Goal: Information Seeking & Learning: Check status

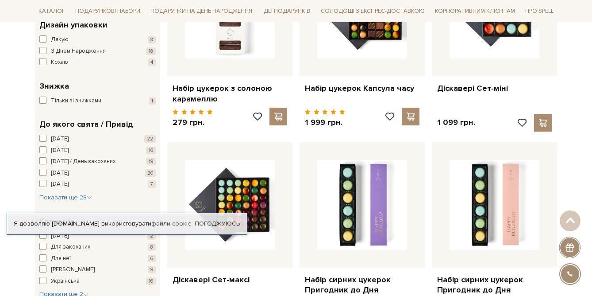
scroll to position [218, 0]
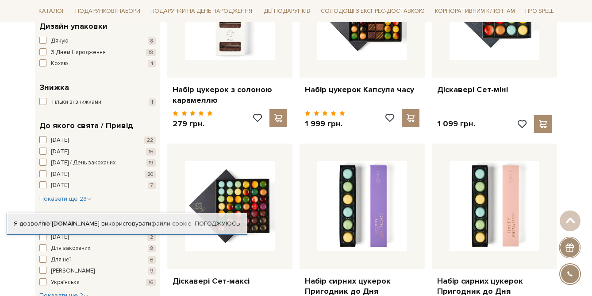
click at [68, 141] on span "Новий рік" at bounding box center [60, 140] width 18 height 9
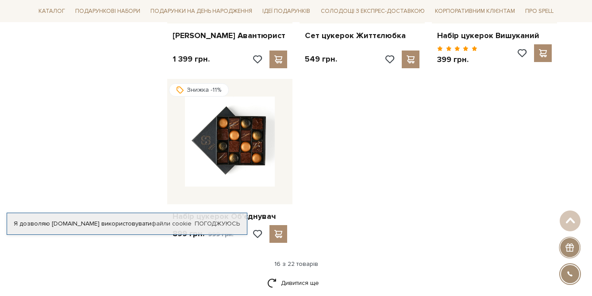
scroll to position [1029, 0]
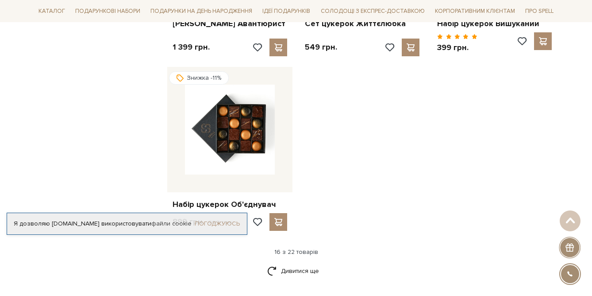
click at [219, 222] on link "Погоджуюсь" at bounding box center [217, 223] width 45 height 8
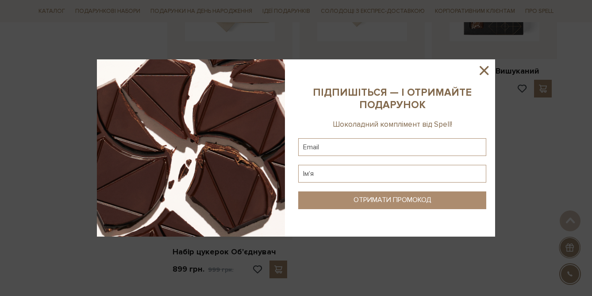
scroll to position [976, 0]
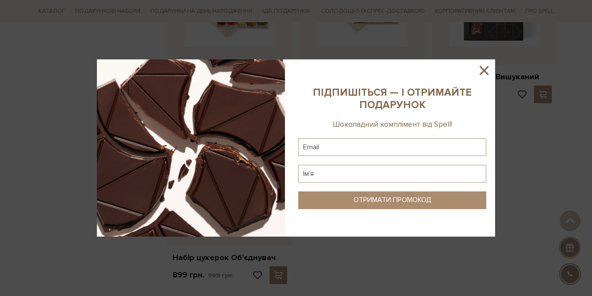
click at [486, 69] on icon at bounding box center [484, 70] width 15 height 15
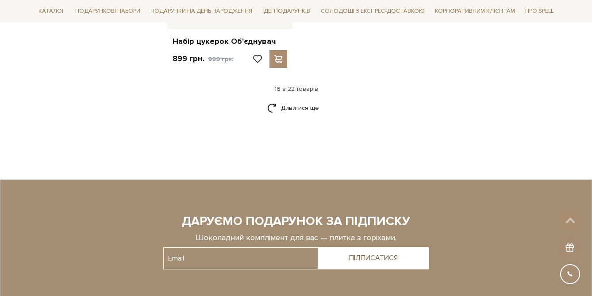
scroll to position [1211, 0]
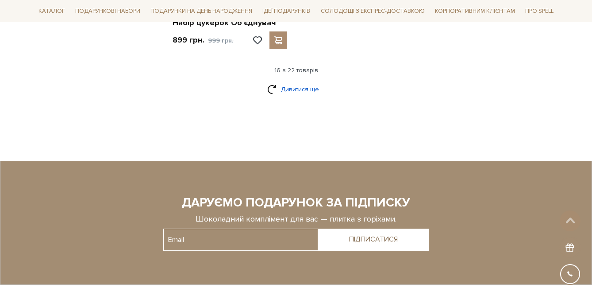
click at [311, 87] on link "Дивитися ще" at bounding box center [296, 88] width 58 height 15
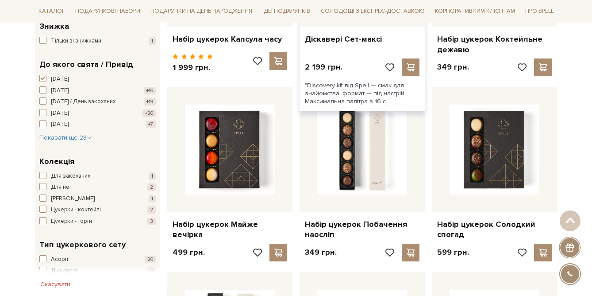
scroll to position [278, 0]
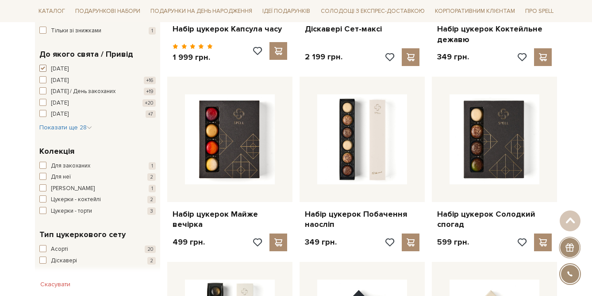
click at [58, 67] on span "[DATE]" at bounding box center [60, 69] width 18 height 9
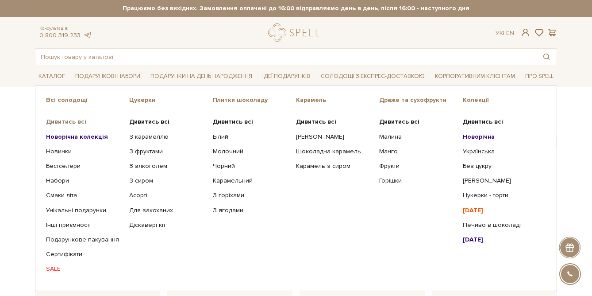
click at [58, 121] on b "Дивитись всі" at bounding box center [66, 122] width 40 height 8
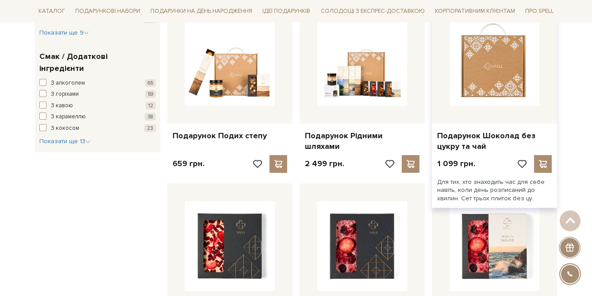
scroll to position [565, 0]
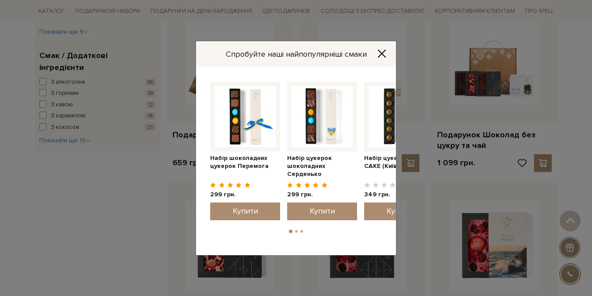
click at [380, 51] on icon "Close" at bounding box center [381, 53] width 9 height 9
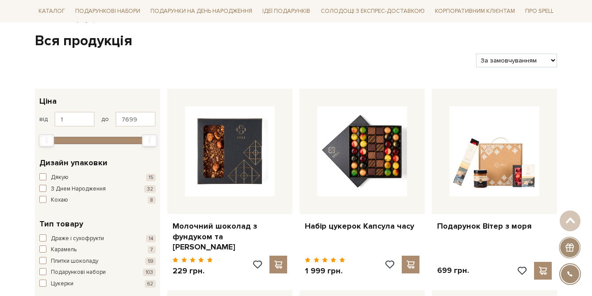
scroll to position [0, 0]
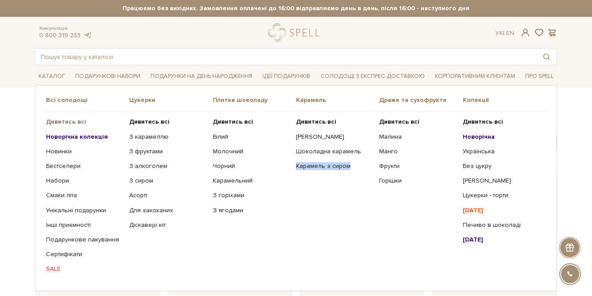
click at [62, 120] on b "Дивитись всі" at bounding box center [66, 122] width 40 height 8
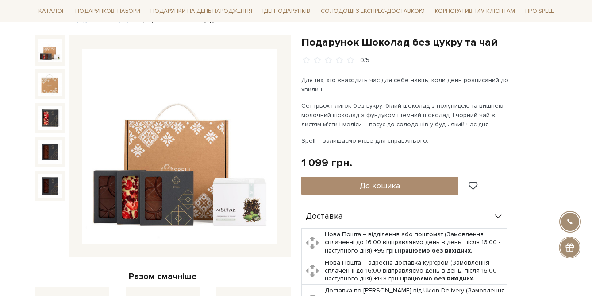
scroll to position [76, 0]
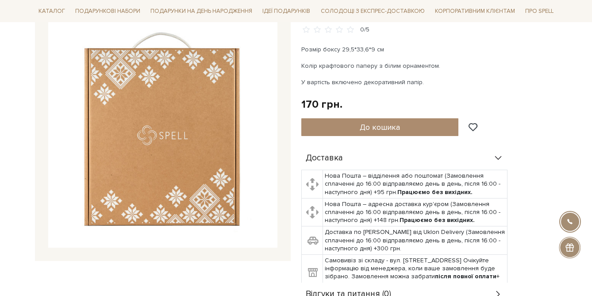
scroll to position [71, 0]
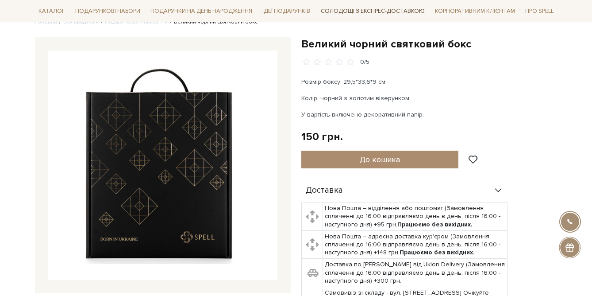
scroll to position [82, 0]
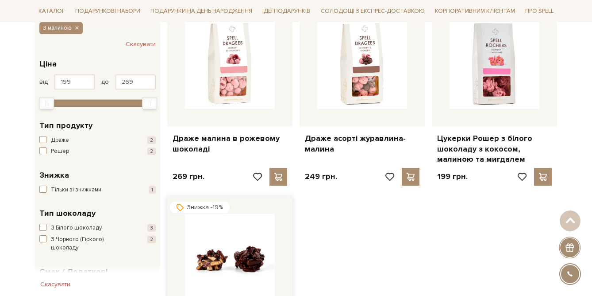
scroll to position [65, 0]
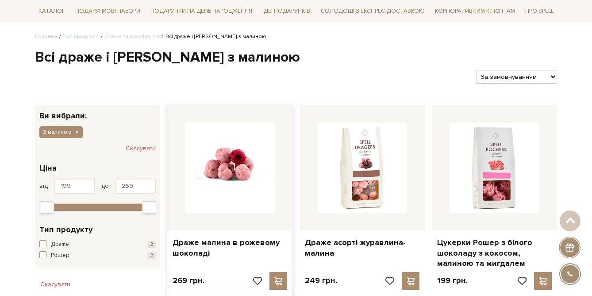
click at [244, 153] on img at bounding box center [230, 168] width 90 height 90
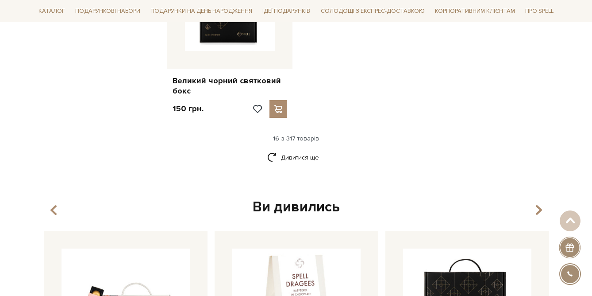
scroll to position [1254, 0]
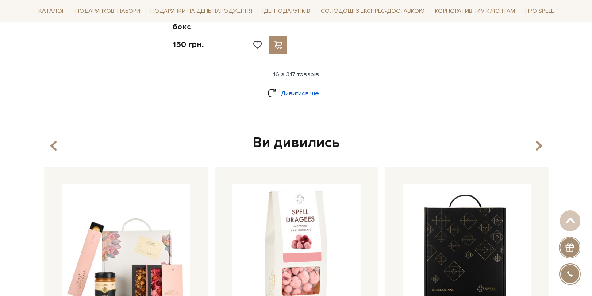
click at [300, 85] on link "Дивитися ще" at bounding box center [296, 92] width 58 height 15
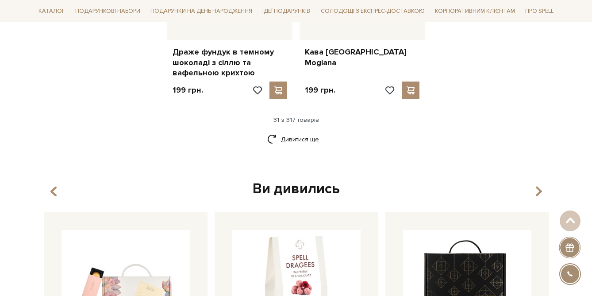
scroll to position [2153, 0]
click at [311, 132] on link "Дивитися ще" at bounding box center [296, 139] width 58 height 15
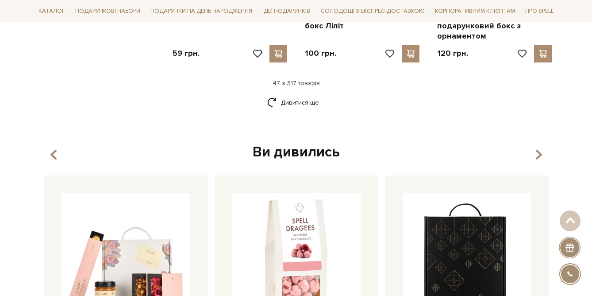
scroll to position [3133, 0]
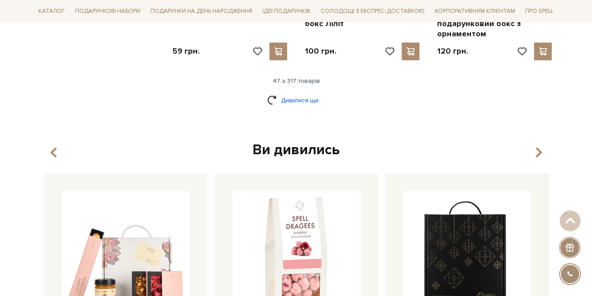
click at [299, 92] on link "Дивитися ще" at bounding box center [296, 99] width 58 height 15
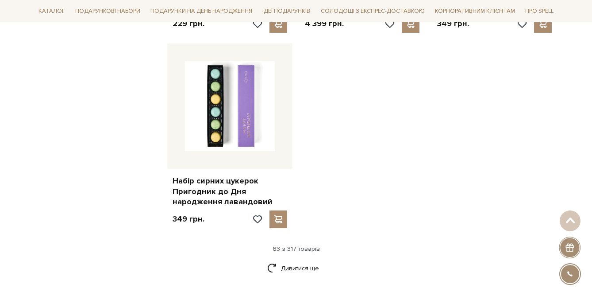
scroll to position [4161, 0]
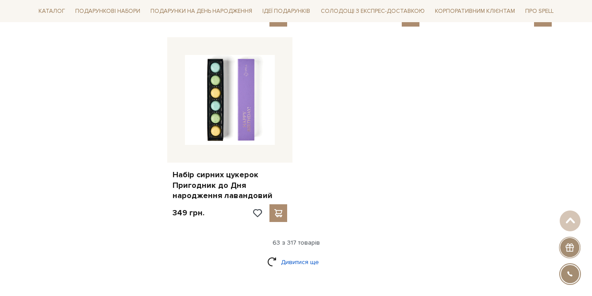
click at [286, 254] on link "Дивитися ще" at bounding box center [296, 261] width 58 height 15
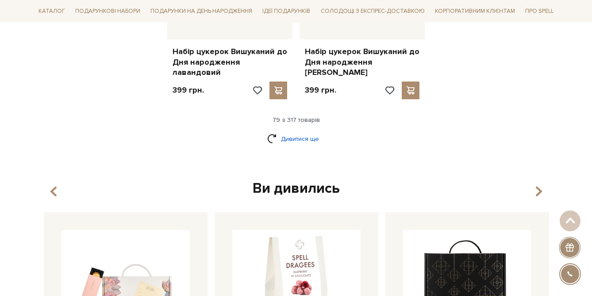
scroll to position [5241, 0]
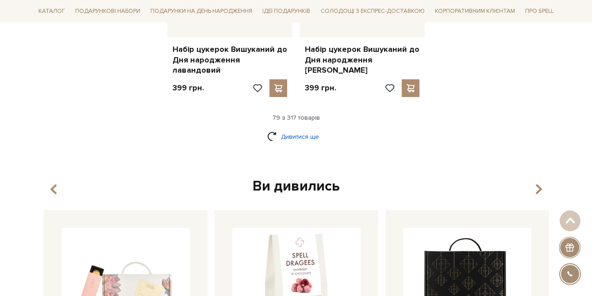
click at [294, 129] on link "Дивитися ще" at bounding box center [296, 136] width 58 height 15
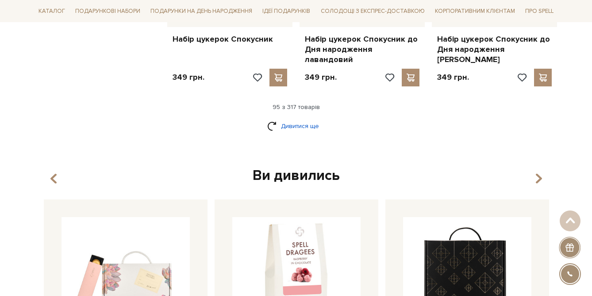
scroll to position [6221, 0]
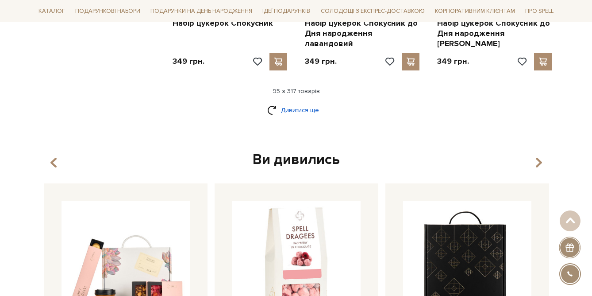
click at [298, 102] on link "Дивитися ще" at bounding box center [296, 109] width 58 height 15
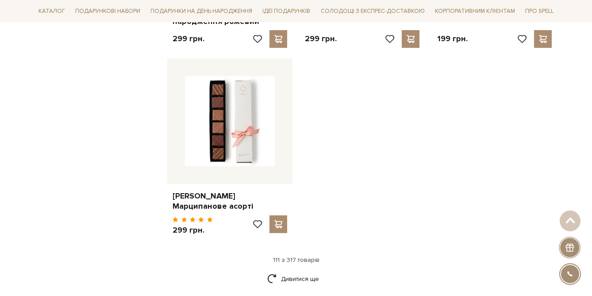
scroll to position [7207, 0]
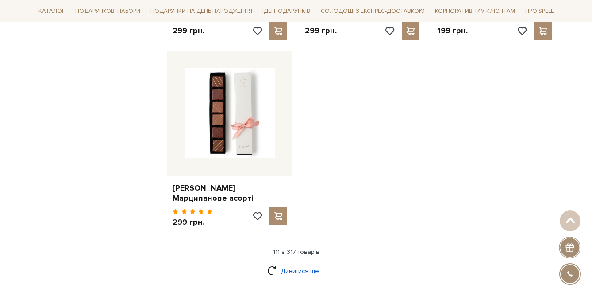
click at [308, 263] on link "Дивитися ще" at bounding box center [296, 270] width 58 height 15
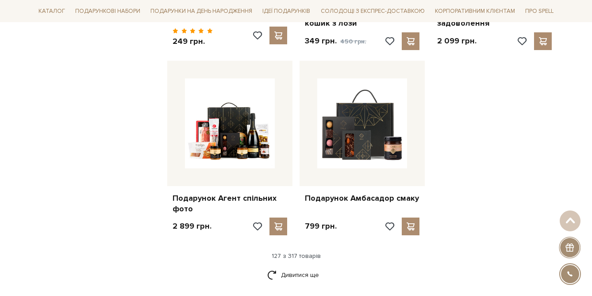
scroll to position [8129, 0]
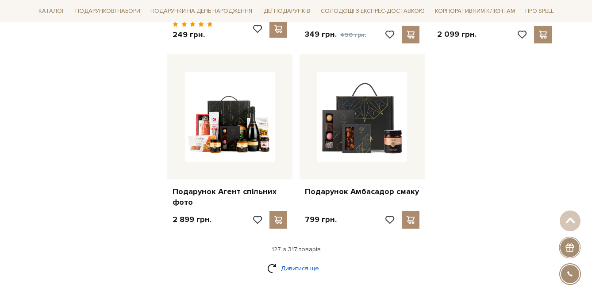
click at [304, 260] on link "Дивитися ще" at bounding box center [296, 267] width 58 height 15
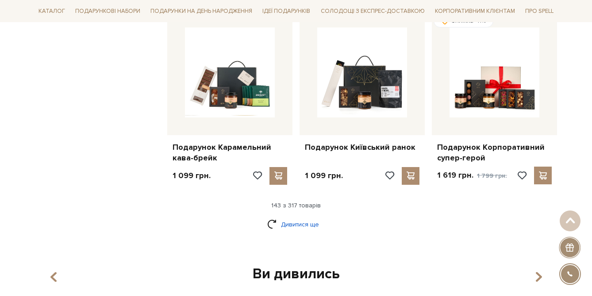
scroll to position [9095, 0]
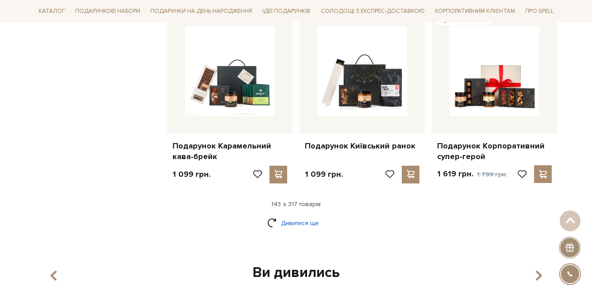
click at [300, 215] on link "Дивитися ще" at bounding box center [296, 222] width 58 height 15
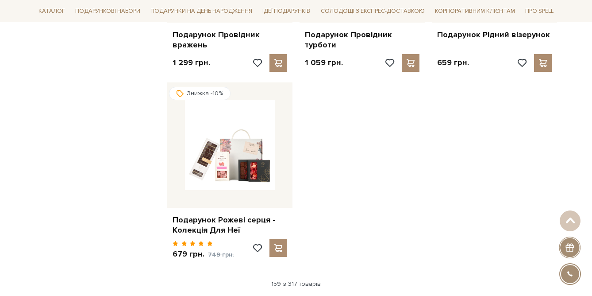
scroll to position [10146, 0]
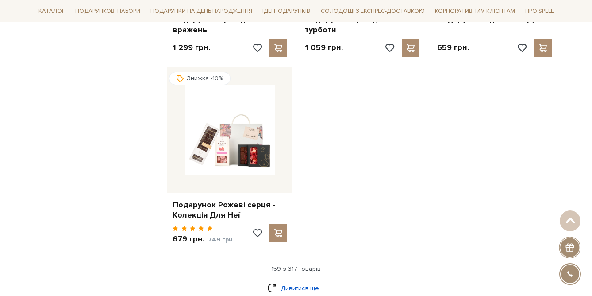
click at [299, 280] on link "Дивитися ще" at bounding box center [296, 287] width 58 height 15
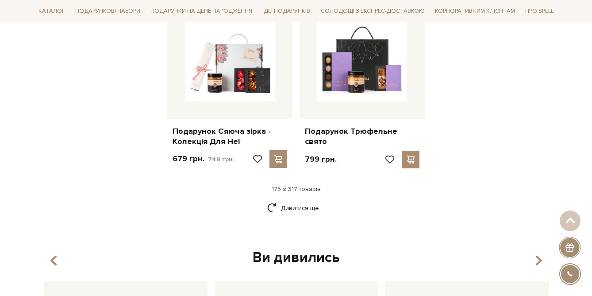
scroll to position [11183, 0]
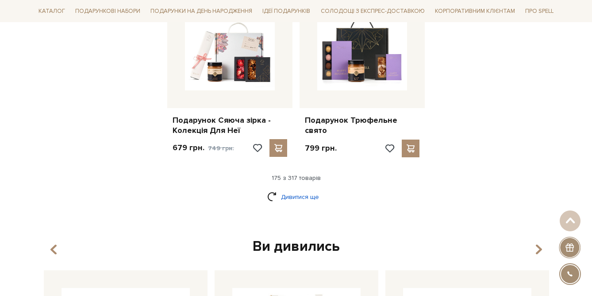
click at [300, 189] on link "Дивитися ще" at bounding box center [296, 196] width 58 height 15
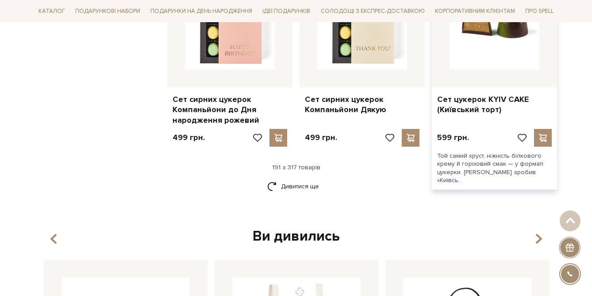
scroll to position [12150, 0]
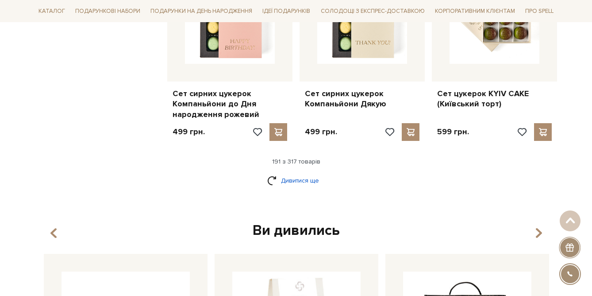
click at [294, 173] on link "Дивитися ще" at bounding box center [296, 180] width 58 height 15
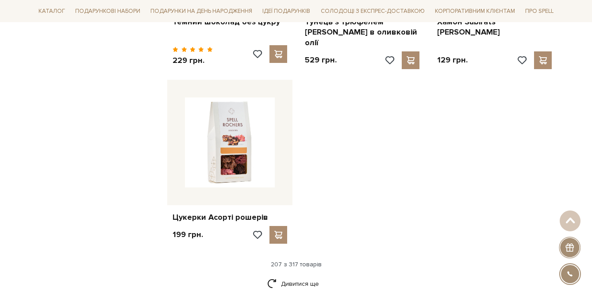
scroll to position [13159, 0]
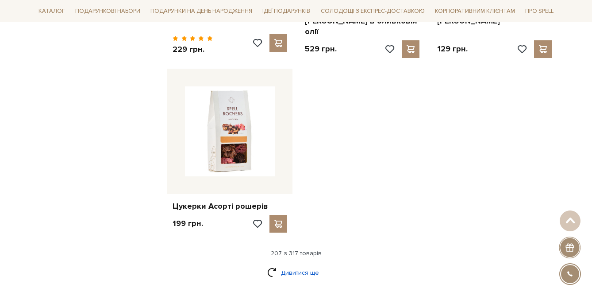
click at [302, 265] on link "Дивитися ще" at bounding box center [296, 272] width 58 height 15
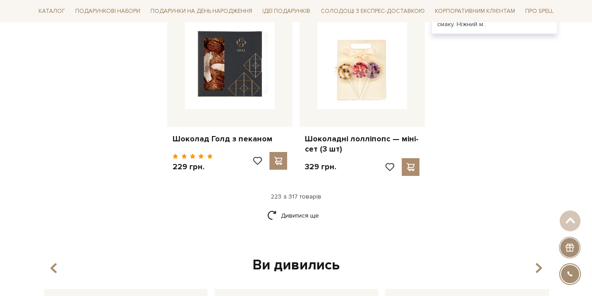
scroll to position [14252, 0]
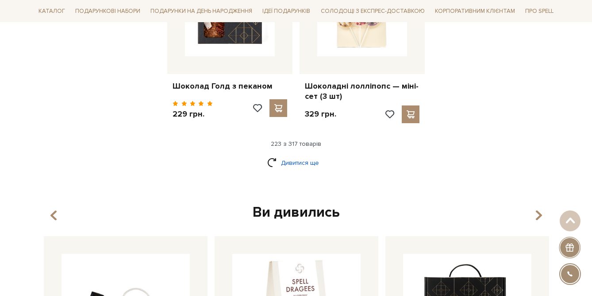
click at [313, 155] on link "Дивитися ще" at bounding box center [296, 162] width 58 height 15
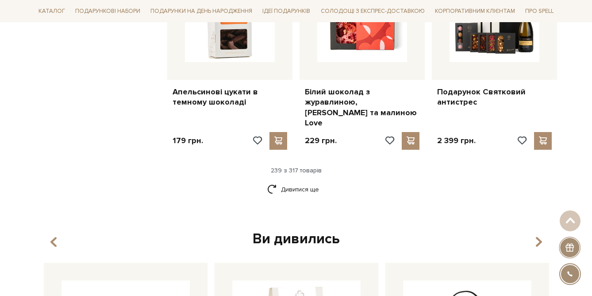
scroll to position [15178, 0]
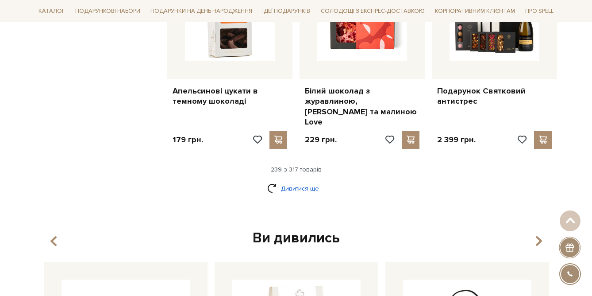
click at [285, 181] on link "Дивитися ще" at bounding box center [296, 188] width 58 height 15
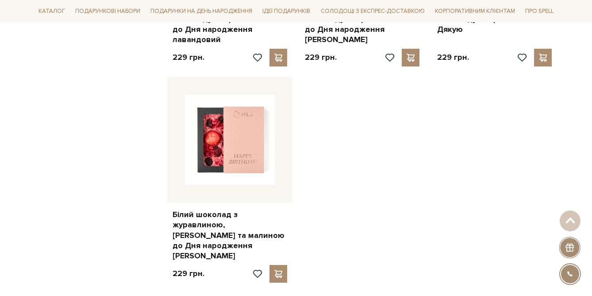
scroll to position [16296, 0]
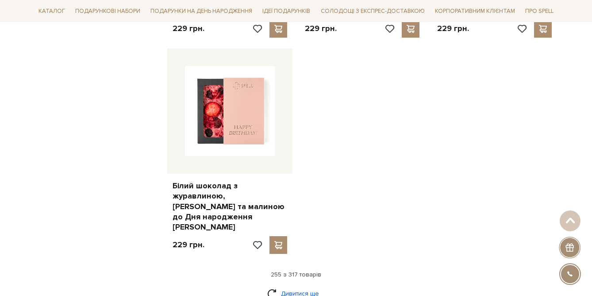
click at [303, 285] on link "Дивитися ще" at bounding box center [296, 292] width 58 height 15
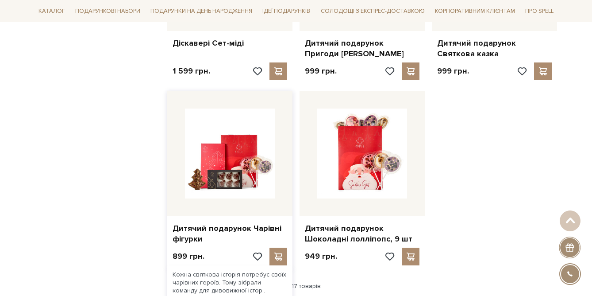
scroll to position [17274, 0]
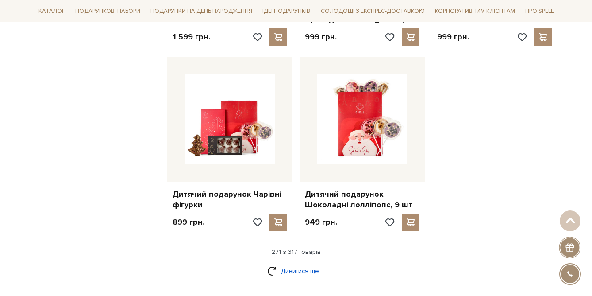
click at [305, 263] on link "Дивитися ще" at bounding box center [296, 270] width 58 height 15
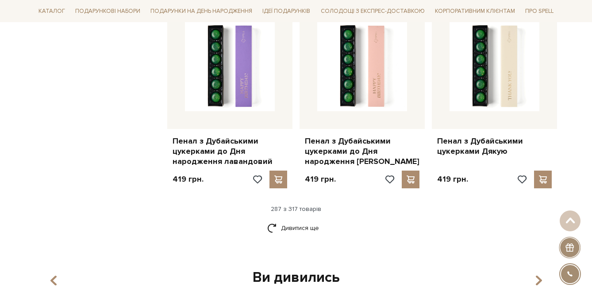
scroll to position [18280, 0]
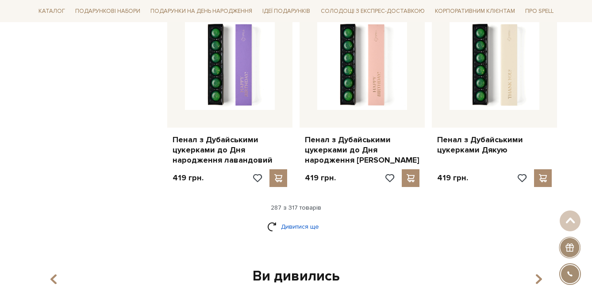
click at [289, 219] on link "Дивитися ще" at bounding box center [296, 226] width 58 height 15
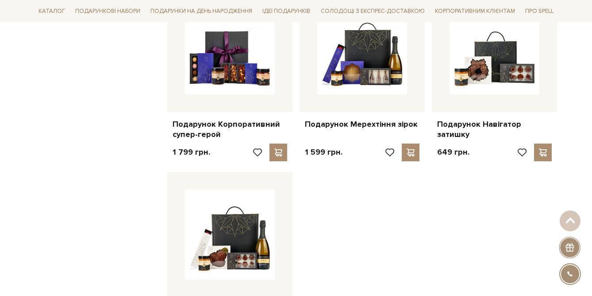
scroll to position [19264, 0]
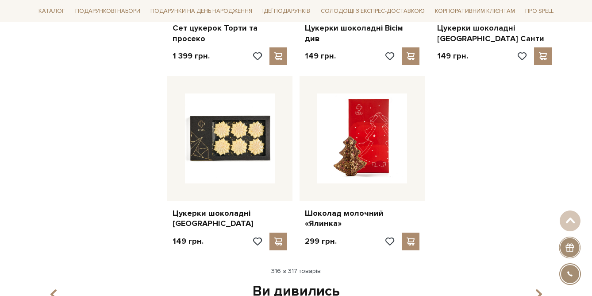
scroll to position [20068, 0]
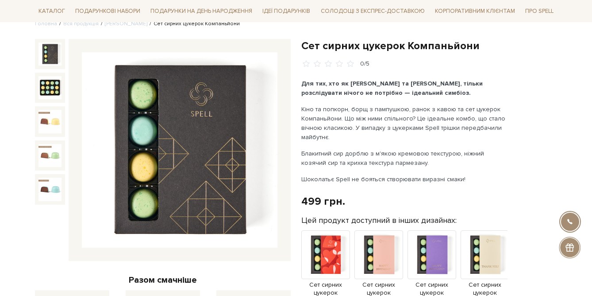
scroll to position [85, 0]
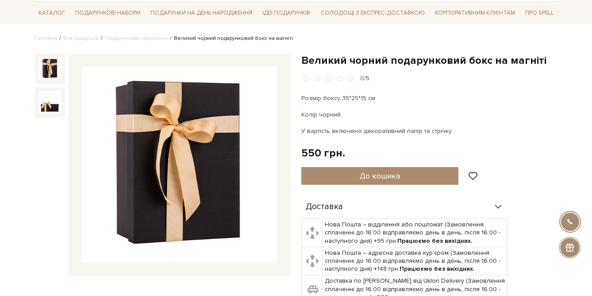
scroll to position [62, 0]
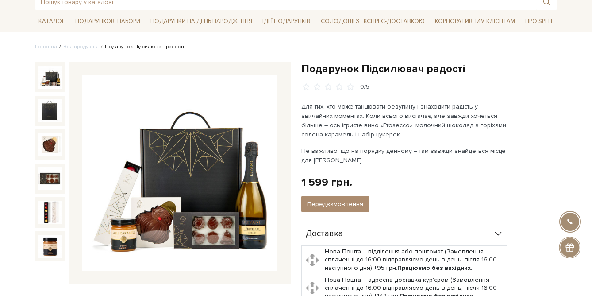
scroll to position [63, 0]
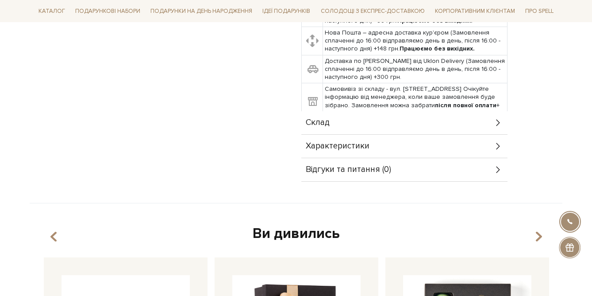
scroll to position [327, 0]
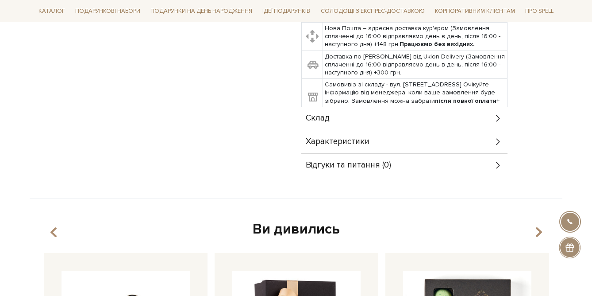
click at [366, 139] on span "Характеристики" at bounding box center [338, 142] width 64 height 8
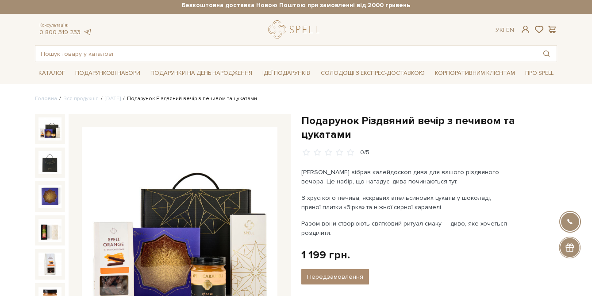
scroll to position [0, 0]
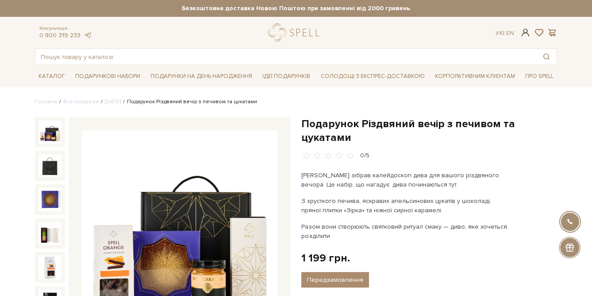
click at [528, 35] on span at bounding box center [525, 32] width 11 height 9
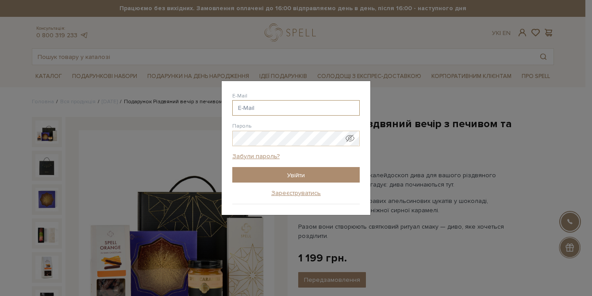
click at [274, 106] on input "E-Mail" at bounding box center [295, 107] width 127 height 15
type input "yuniia.zharaia@ncube.com"
click at [354, 139] on span "Показати пароль у вигляді звичайного тексту. Попередження: це відобразить ваш п…" at bounding box center [350, 138] width 9 height 9
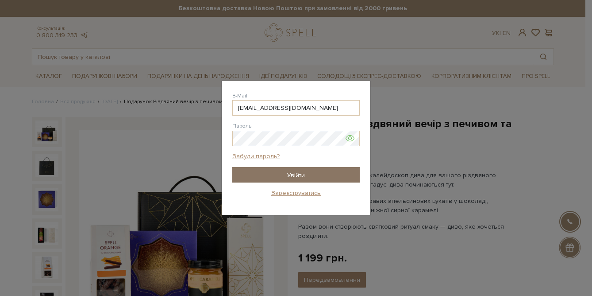
click at [295, 175] on input "Увійти" at bounding box center [295, 174] width 127 height 15
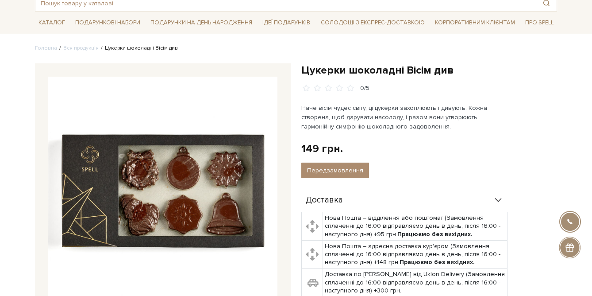
scroll to position [58, 0]
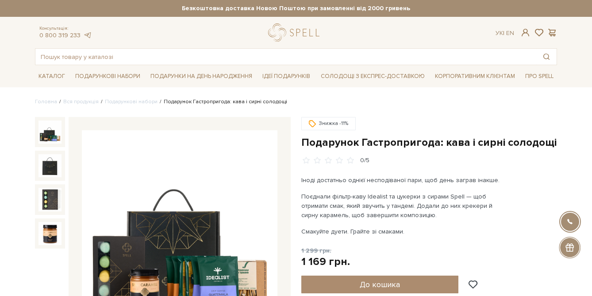
scroll to position [49, 0]
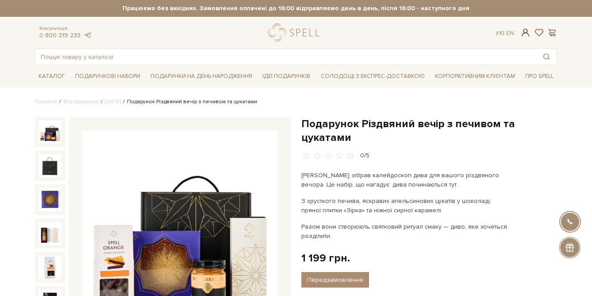
click at [528, 31] on span at bounding box center [525, 32] width 11 height 9
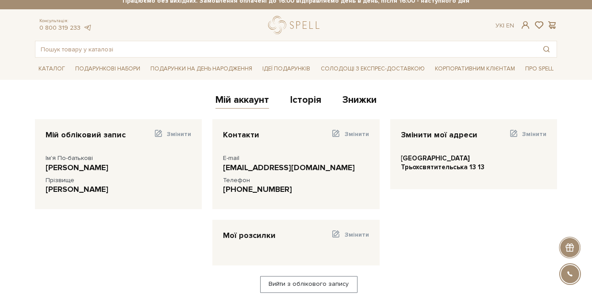
scroll to position [7, 0]
click at [301, 100] on link "Історія" at bounding box center [305, 101] width 31 height 15
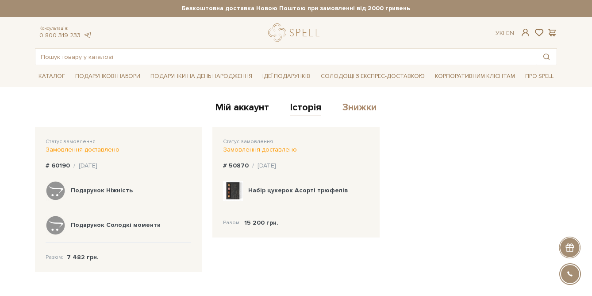
click at [358, 106] on link "Знижки" at bounding box center [359, 108] width 34 height 15
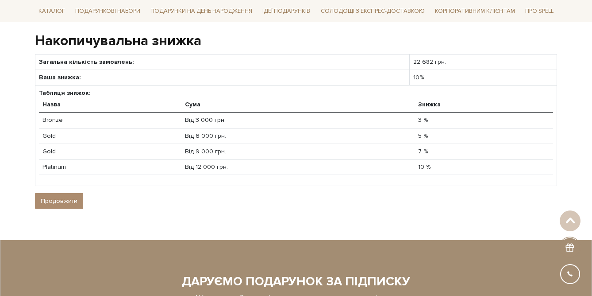
scroll to position [95, 0]
drag, startPoint x: 433, startPoint y: 166, endPoint x: 109, endPoint y: 146, distance: 324.6
click at [109, 146] on tbody "Bronze Від 3 000 грн. 3 % Gold Від 6 000 грн. 5 % Gold Від 9 000 грн. 7 % Plati…" at bounding box center [296, 143] width 514 height 62
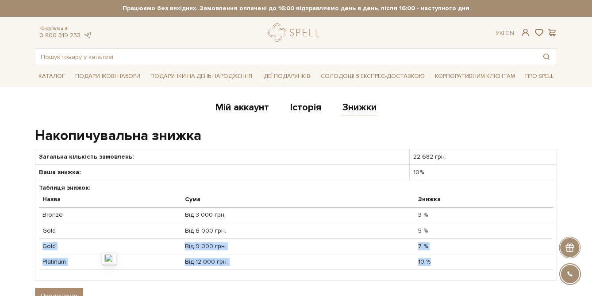
scroll to position [25, 0]
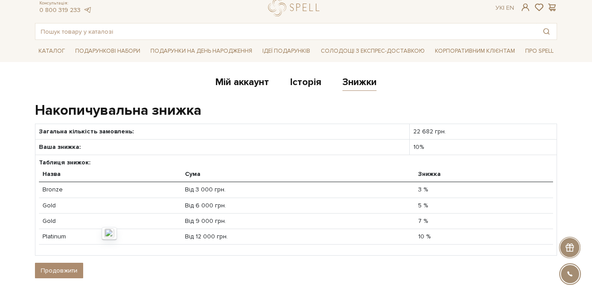
click at [515, 104] on h1 "Накопичувальна знижка" at bounding box center [296, 110] width 522 height 19
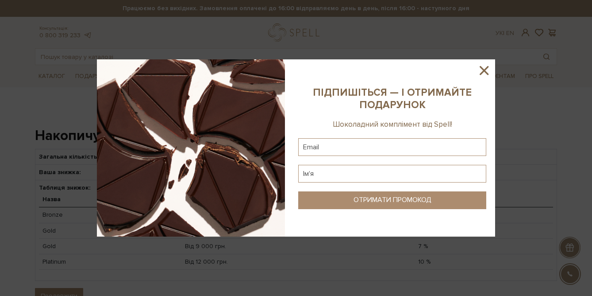
click at [485, 71] on icon at bounding box center [484, 70] width 15 height 15
